Goal: Information Seeking & Learning: Learn about a topic

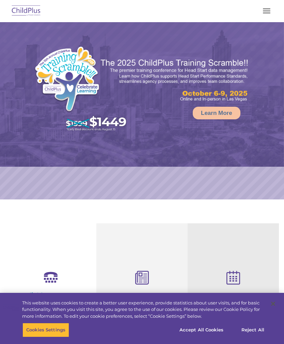
select select "MEDIUM"
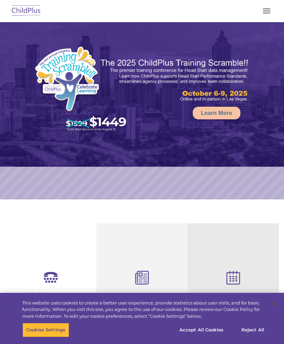
click at [267, 13] on span "button" at bounding box center [266, 13] width 7 height 1
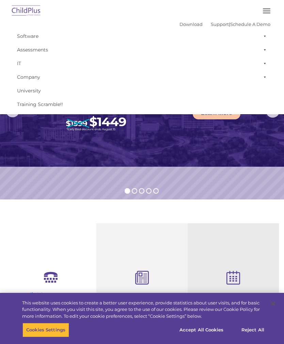
click at [265, 15] on button "button" at bounding box center [267, 10] width 14 height 11
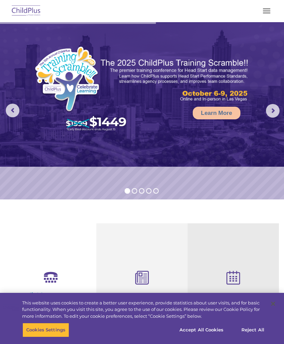
click at [267, 14] on button "button" at bounding box center [267, 10] width 14 height 11
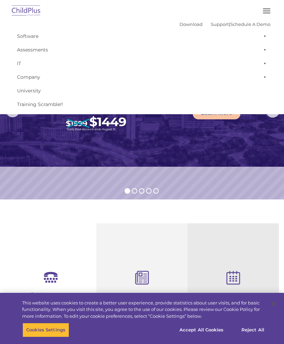
click at [33, 12] on img at bounding box center [26, 11] width 32 height 16
click at [28, 12] on img at bounding box center [26, 11] width 32 height 16
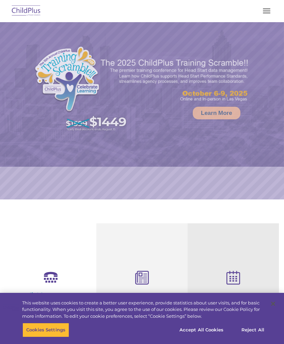
select select "MEDIUM"
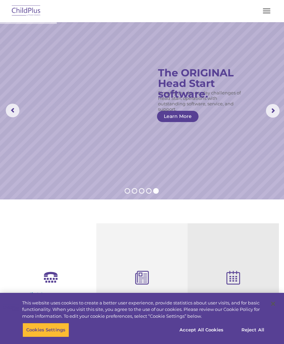
click at [271, 266] on div "Free Regional Meetings Not using ChildPlus? These are a great opportunity to ne…" at bounding box center [233, 319] width 81 height 111
